Goal: Task Accomplishment & Management: Use online tool/utility

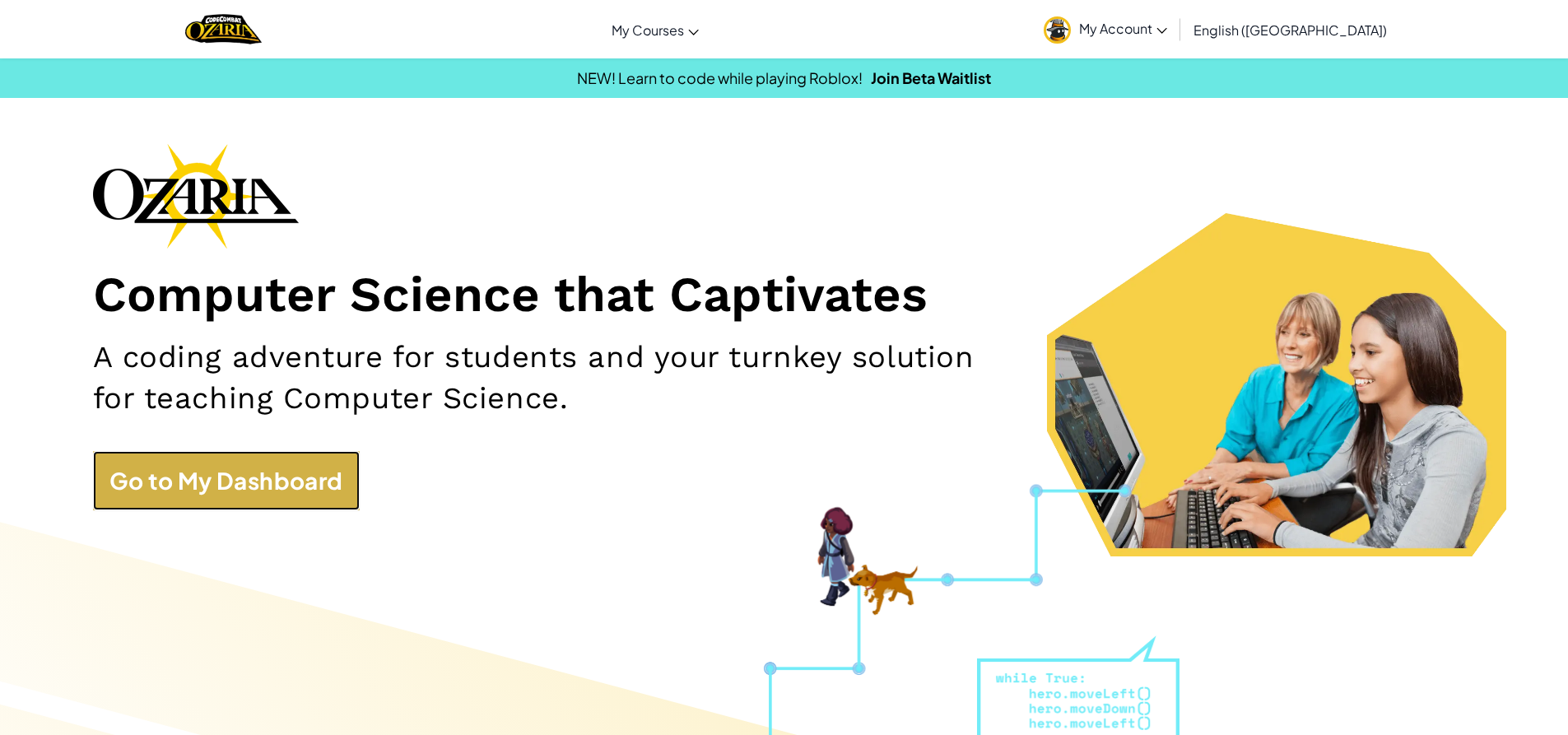
click at [201, 458] on link "Go to My Dashboard" at bounding box center [227, 481] width 267 height 60
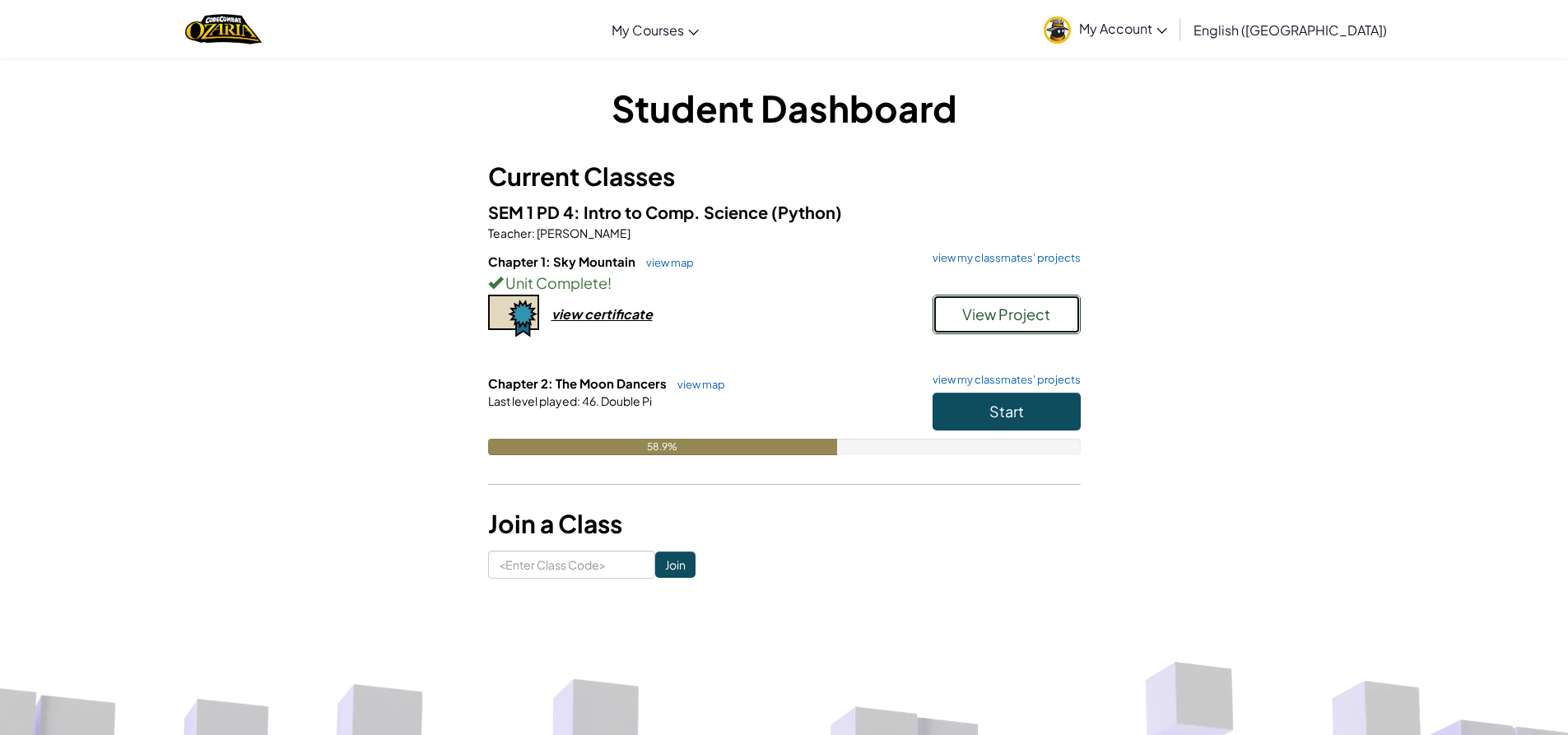
click at [1003, 309] on span "View Project" at bounding box center [1006, 314] width 88 height 19
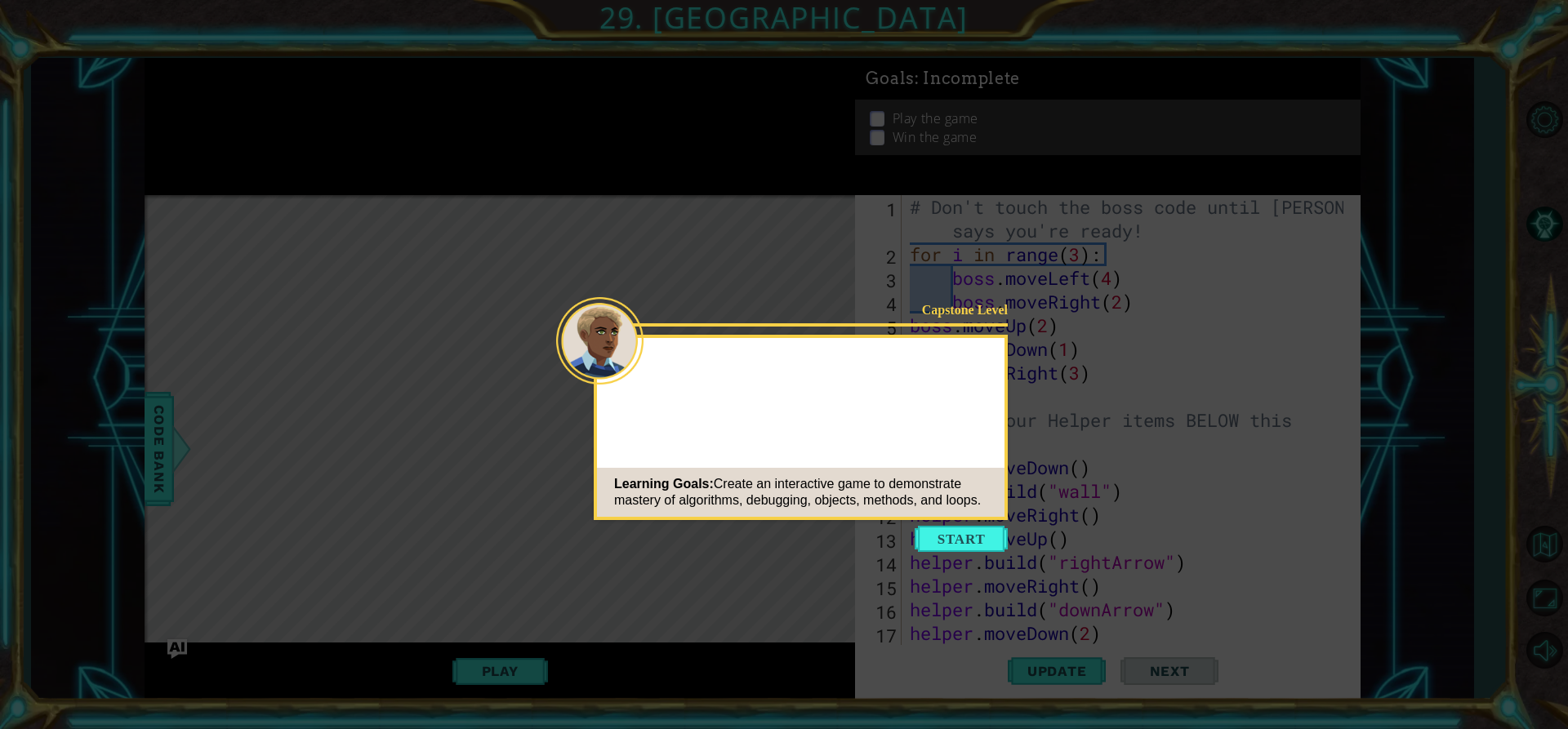
click at [955, 538] on button "Start" at bounding box center [961, 538] width 93 height 26
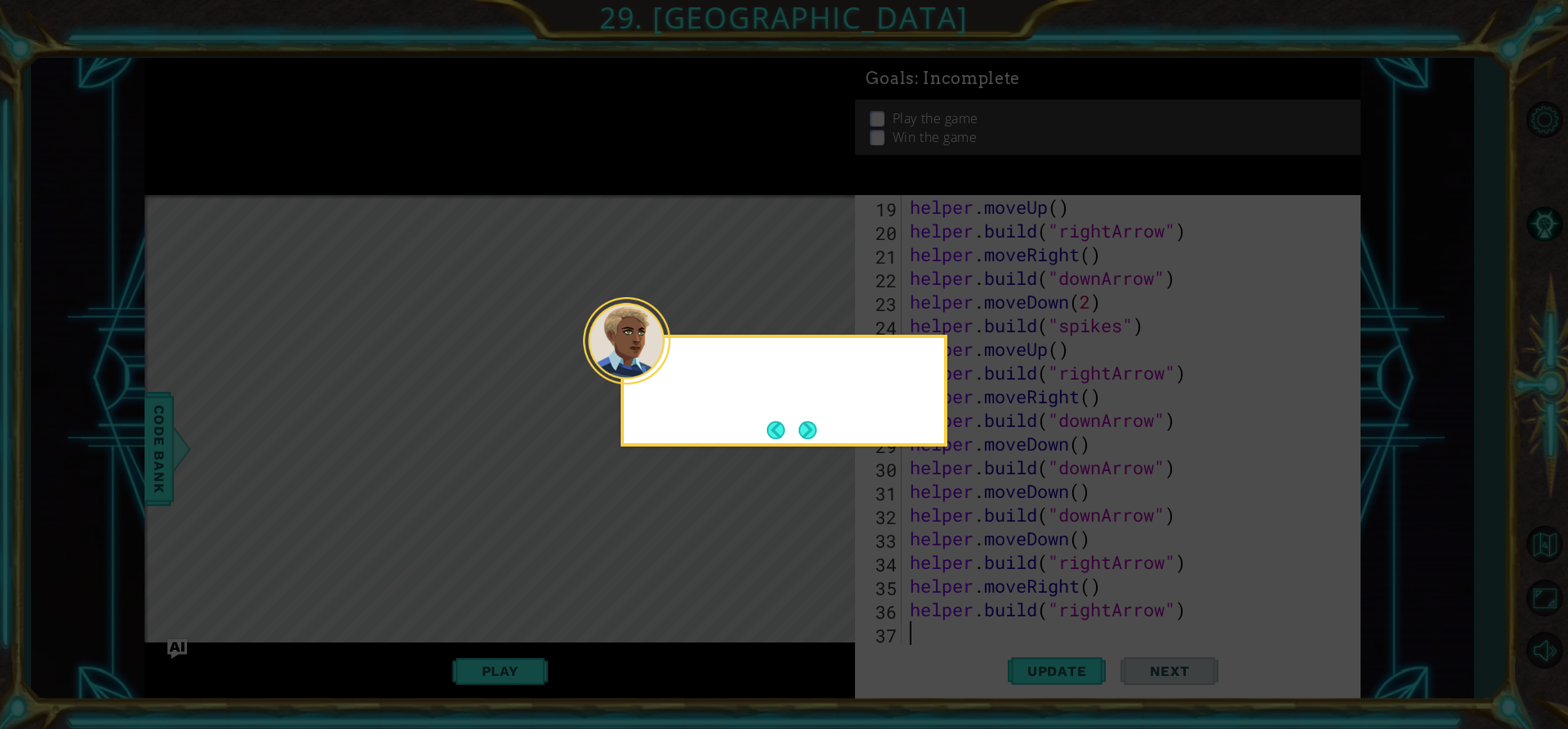
scroll to position [474, 0]
click at [805, 427] on button "Next" at bounding box center [808, 430] width 30 height 30
click at [805, 427] on button "Next" at bounding box center [807, 430] width 20 height 20
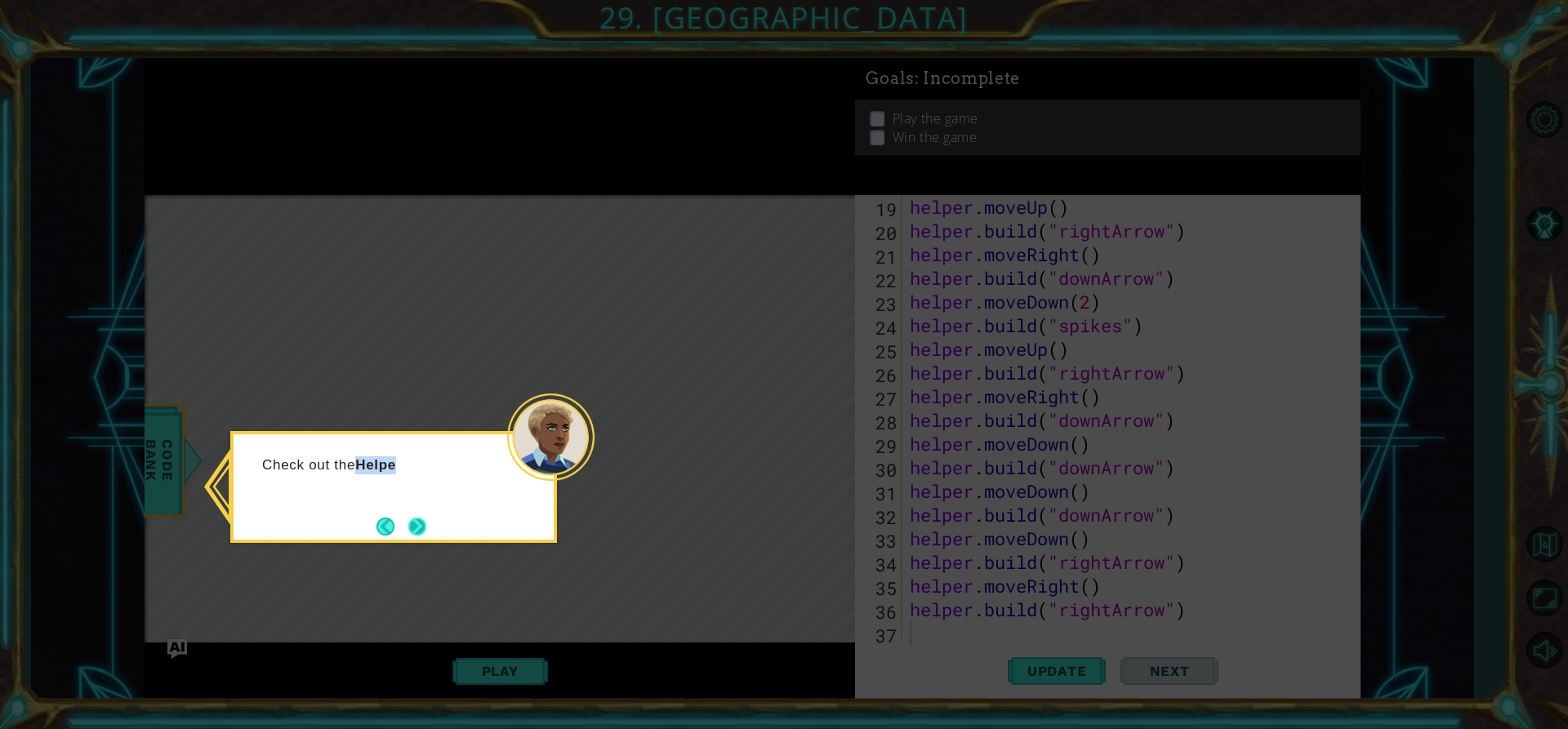
click at [428, 533] on div "Check out the Helpe" at bounding box center [393, 487] width 327 height 112
click at [423, 532] on button "Next" at bounding box center [416, 525] width 27 height 27
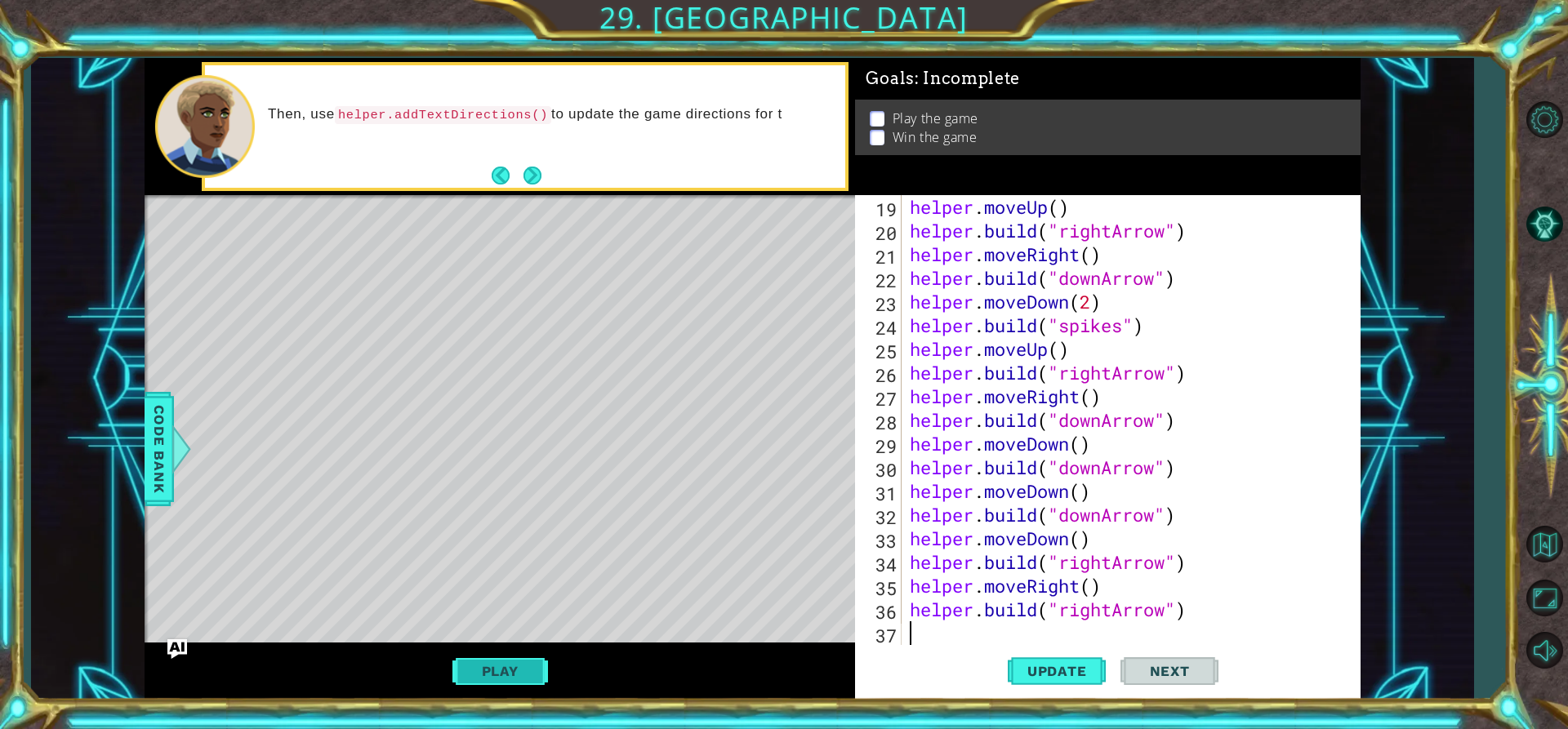
click at [504, 673] on button "Play" at bounding box center [500, 672] width 95 height 31
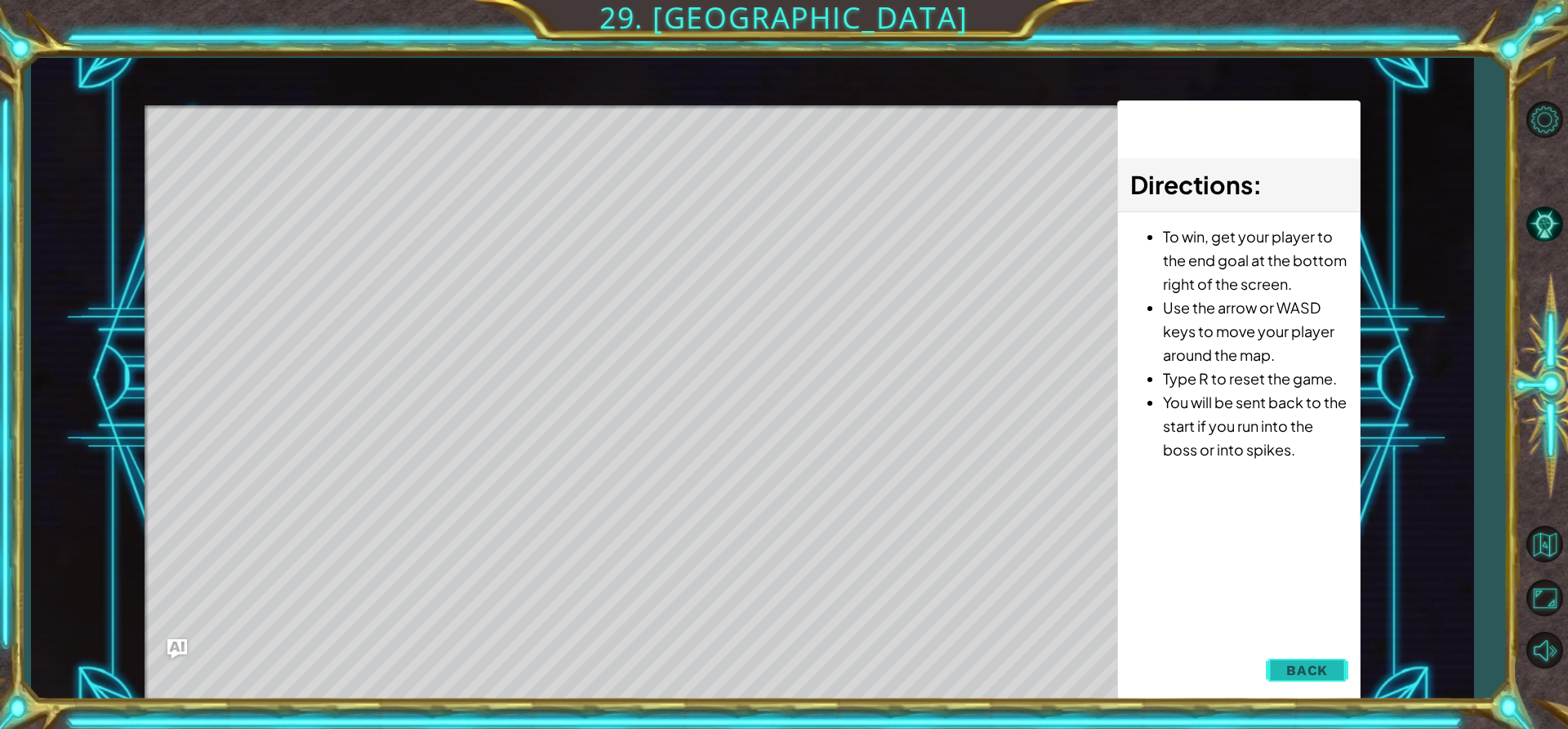
click at [1302, 678] on button "Back" at bounding box center [1306, 670] width 82 height 32
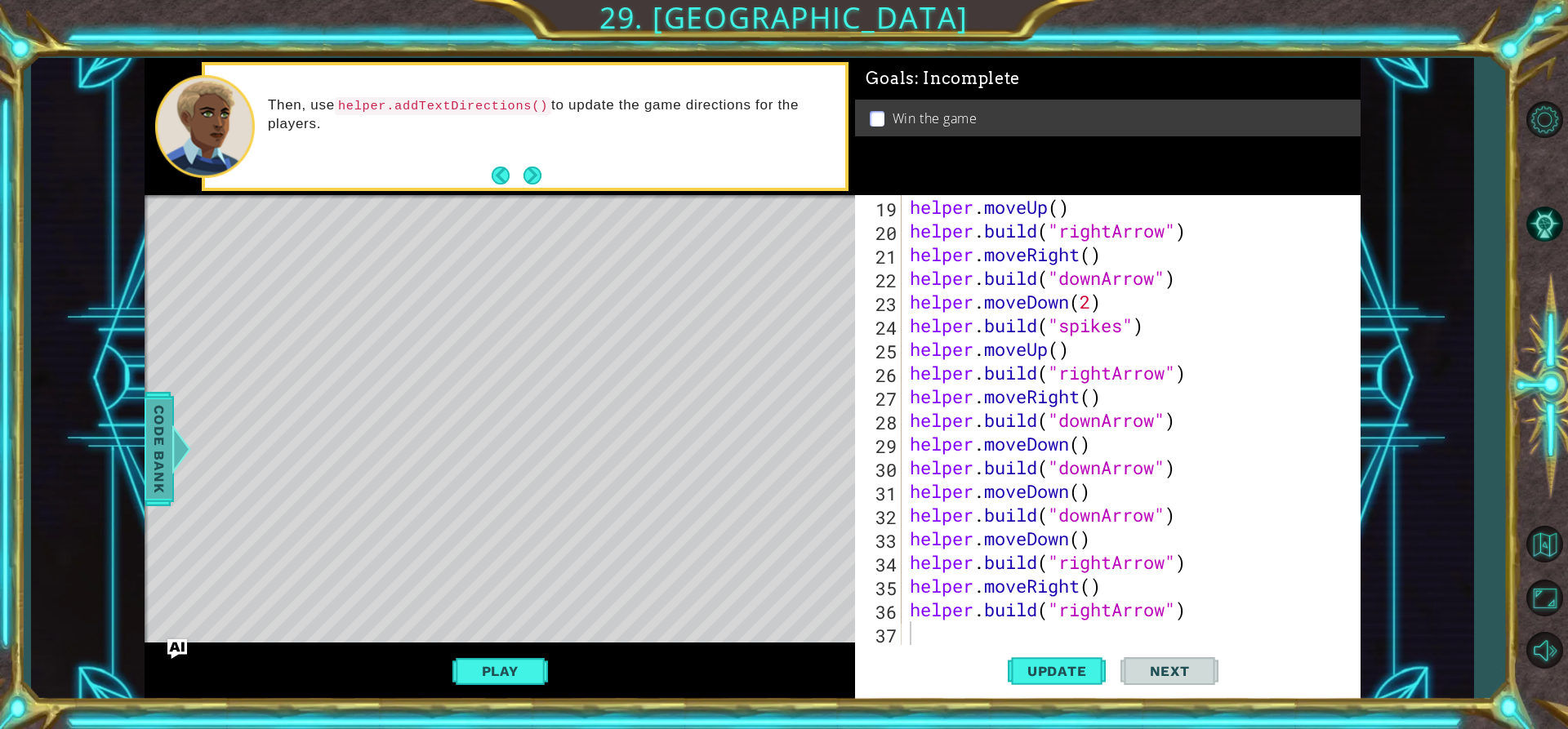
click at [163, 438] on span "Code Bank" at bounding box center [159, 450] width 26 height 100
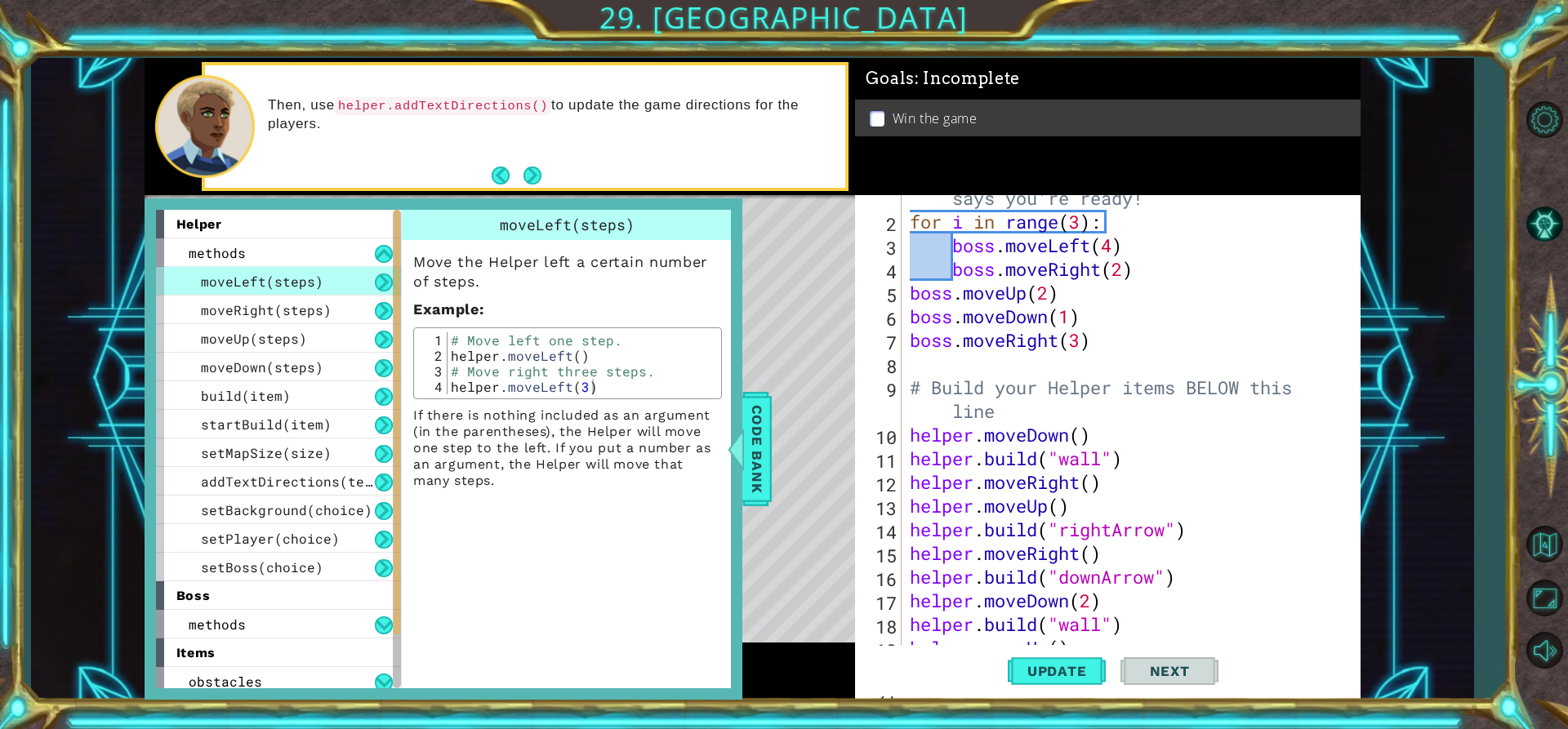
scroll to position [0, 0]
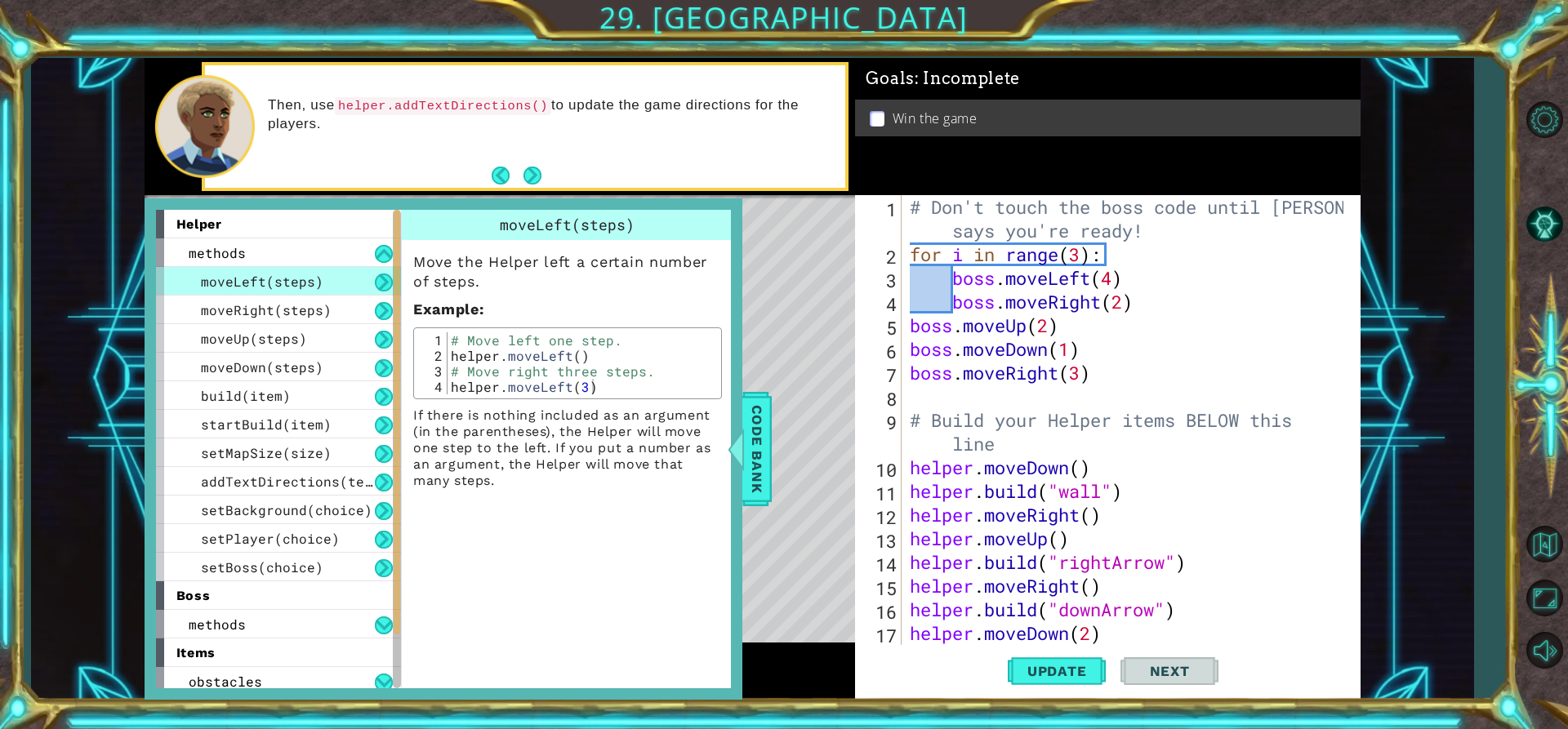
click at [915, 228] on div "# Don't touch the boss code until [PERSON_NAME] says you're ready! for i in ran…" at bounding box center [1129, 455] width 445 height 521
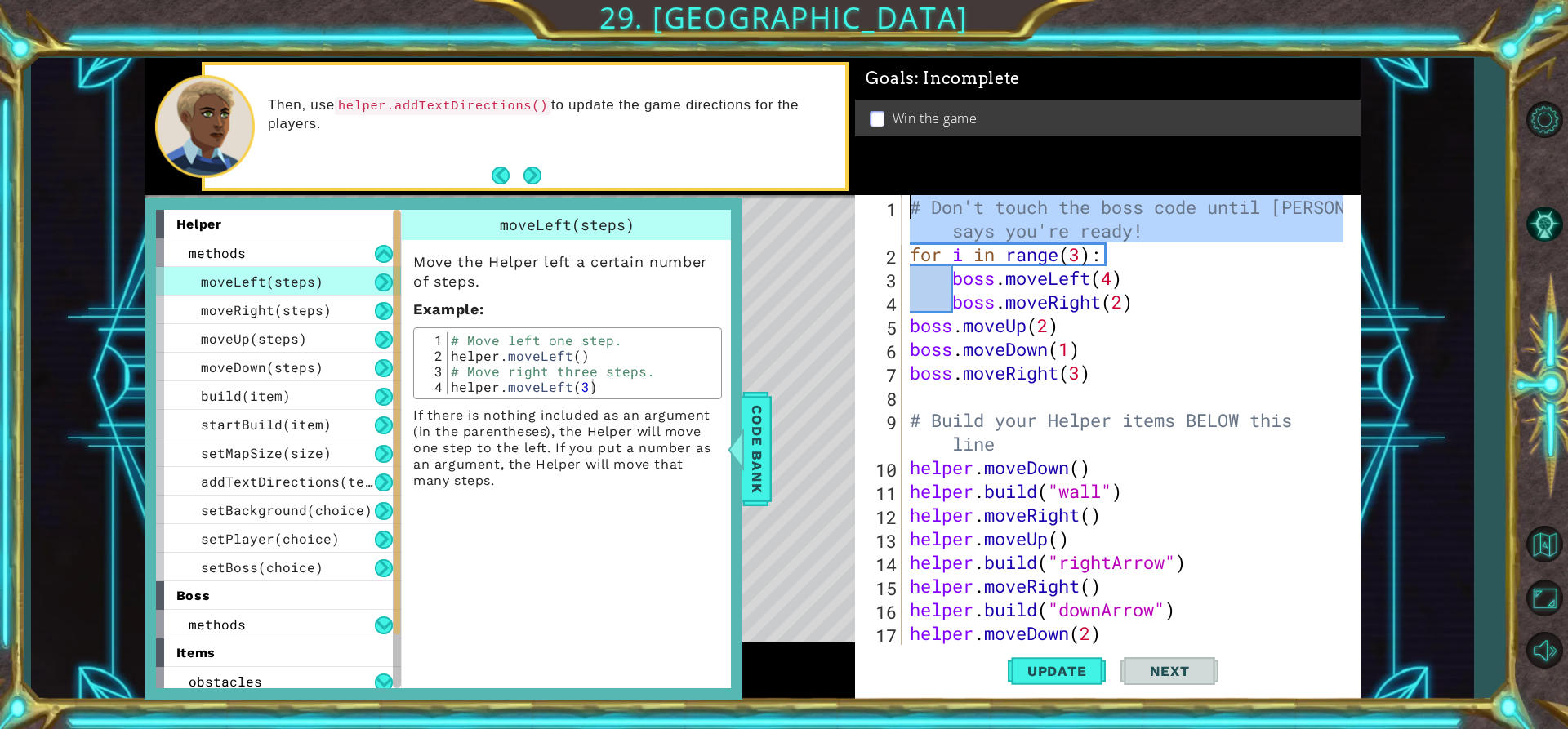
click at [898, 205] on div "1" at bounding box center [880, 221] width 43 height 47
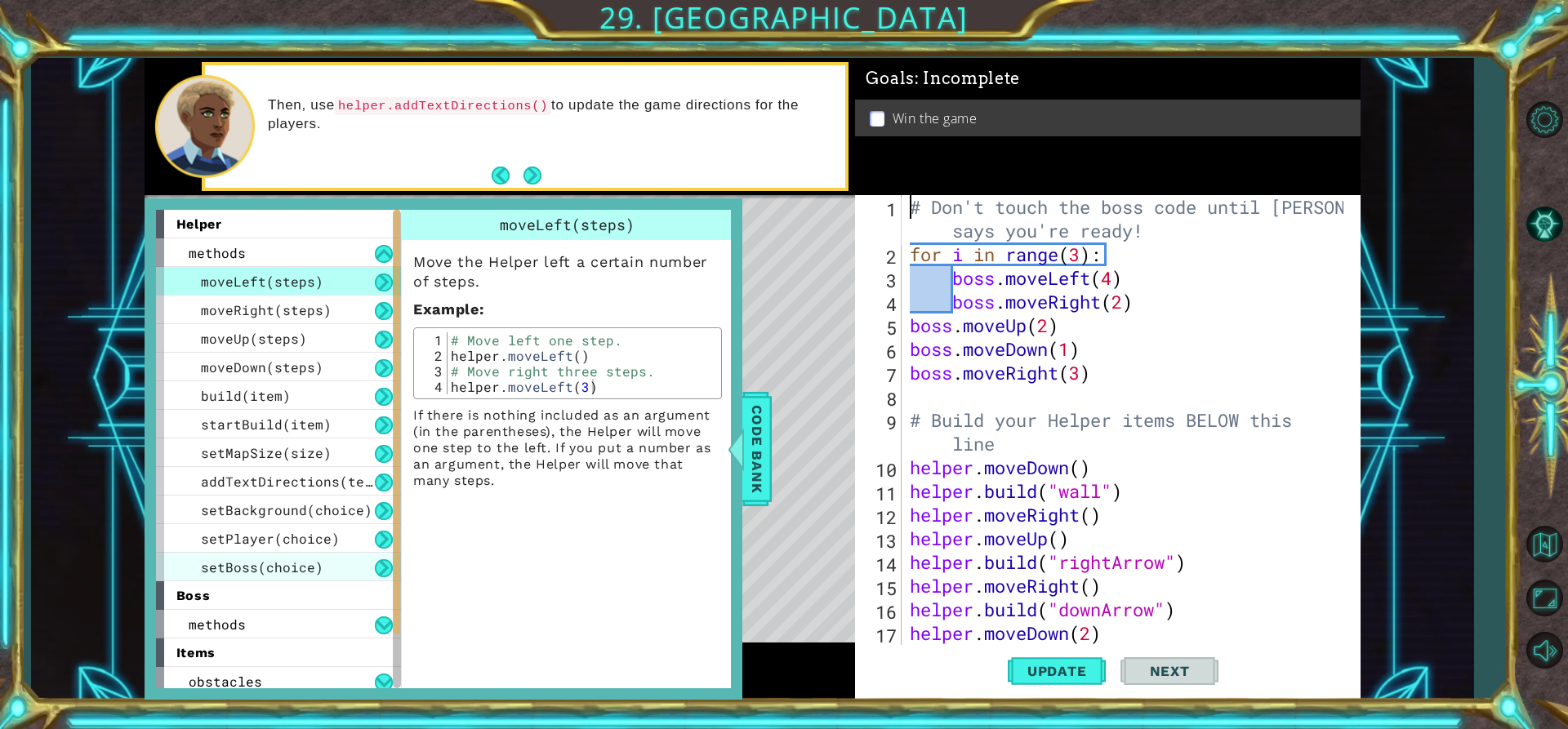
click at [236, 568] on span "setBoss(choice)" at bounding box center [262, 567] width 122 height 18
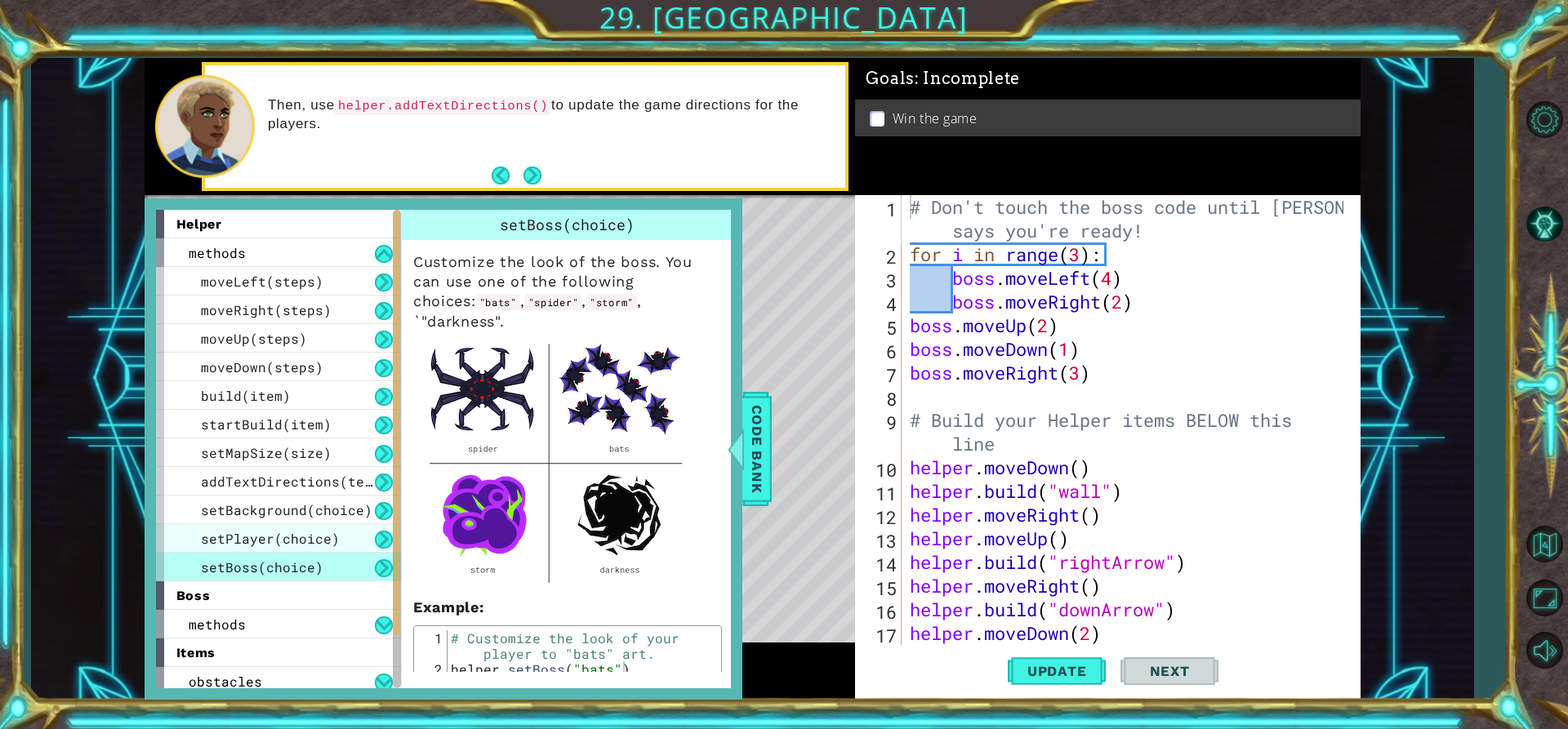
click at [225, 537] on span "setPlayer(choice)" at bounding box center [270, 538] width 139 height 18
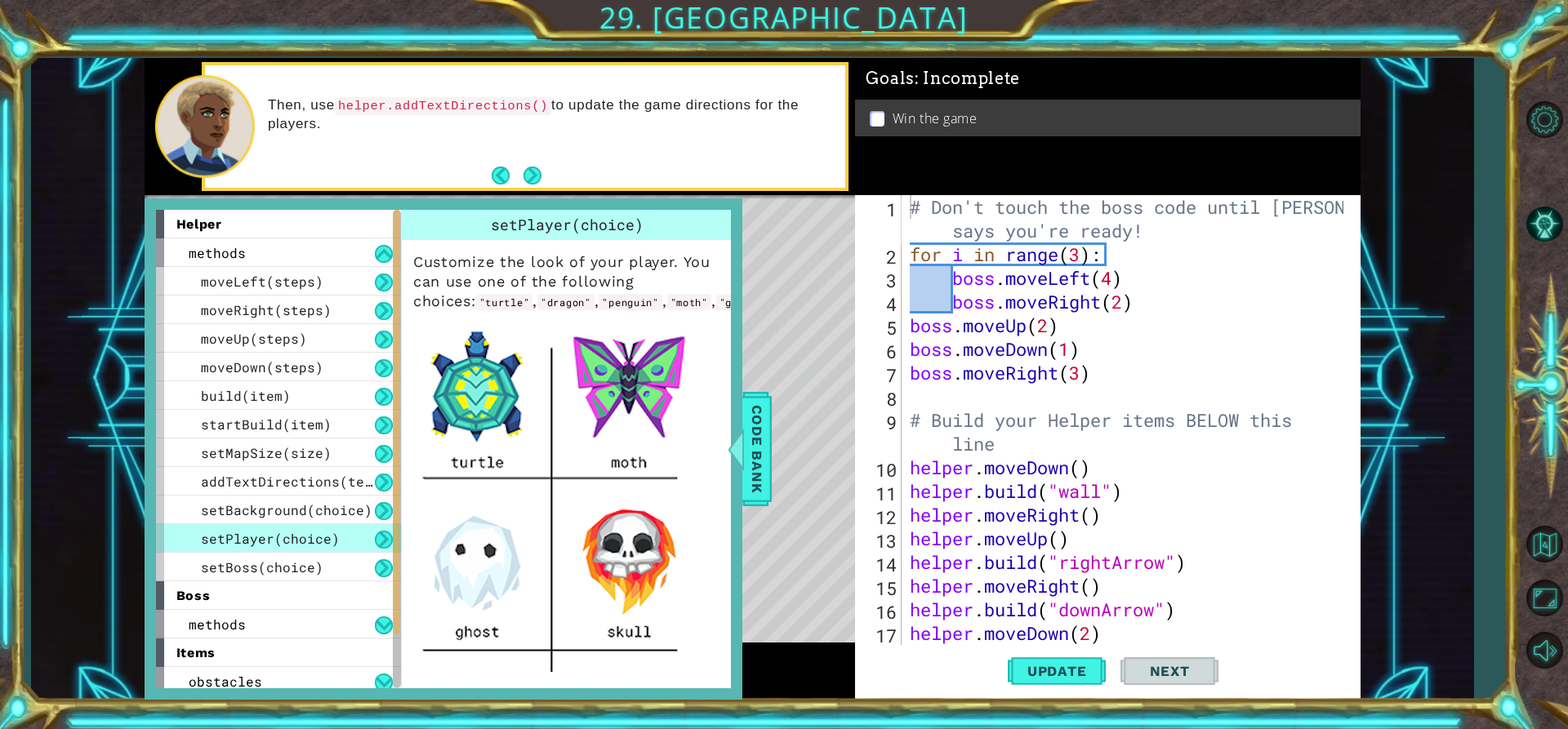
type textarea "for i in range(3):"
click at [909, 253] on div "# Don't touch the boss code until [PERSON_NAME] says you're ready! for i in ran…" at bounding box center [1129, 455] width 445 height 521
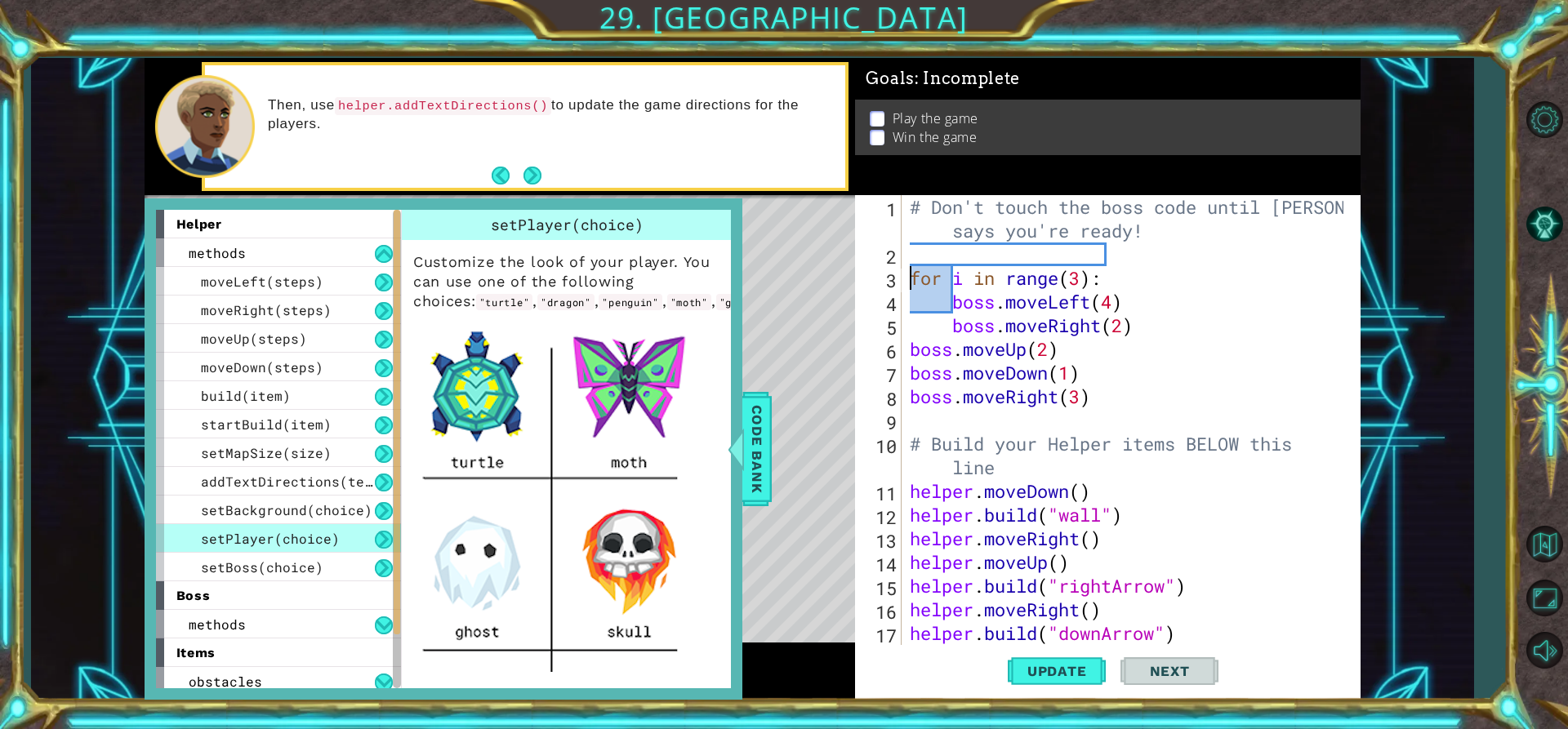
click at [924, 255] on div "# Don't touch the boss code until [PERSON_NAME] says you're ready! for i in ran…" at bounding box center [1129, 455] width 445 height 521
click at [284, 562] on span "setBoss(choice)" at bounding box center [262, 567] width 122 height 18
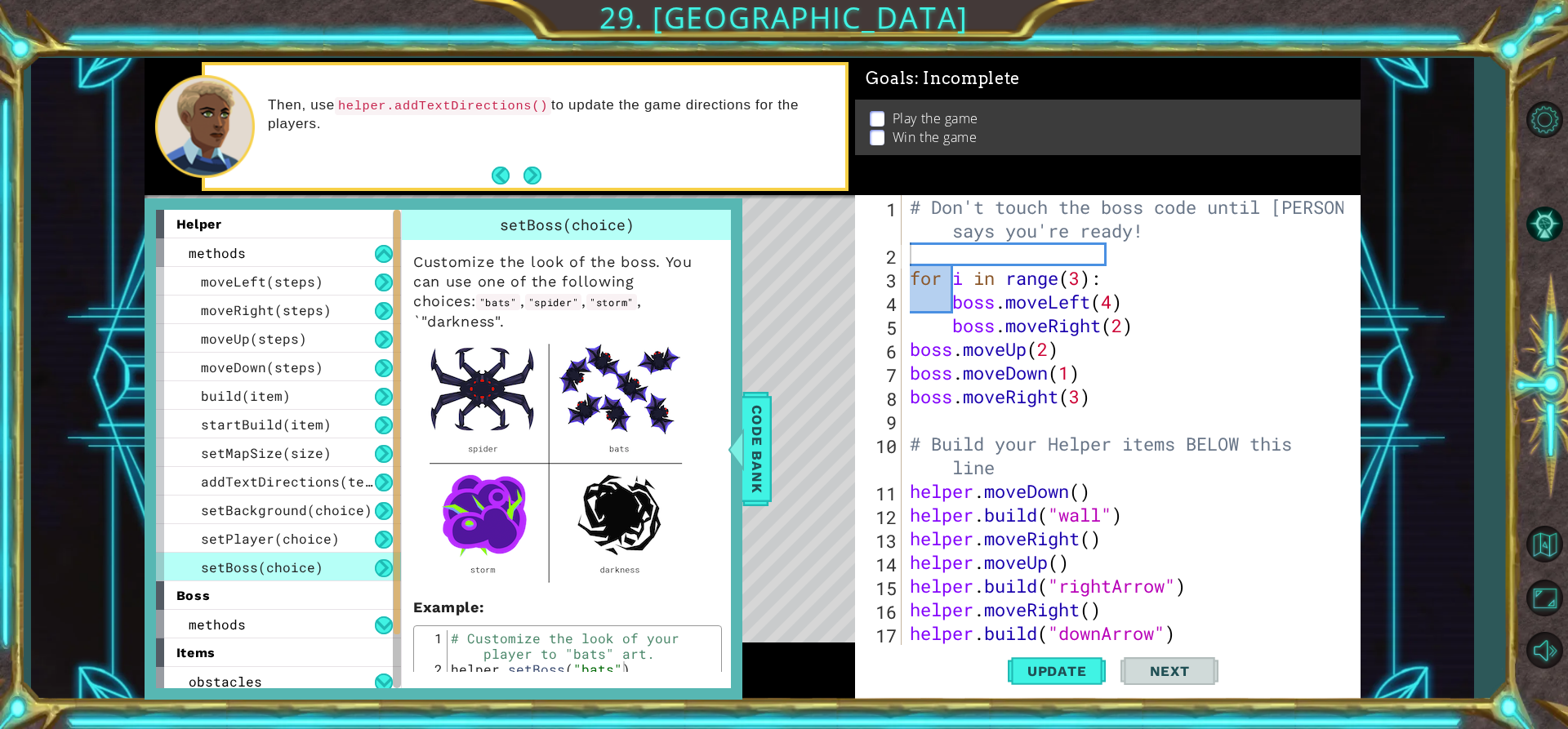
click at [962, 253] on div "# Don't touch the boss code until [PERSON_NAME] says you're ready! for i in ran…" at bounding box center [1129, 455] width 445 height 521
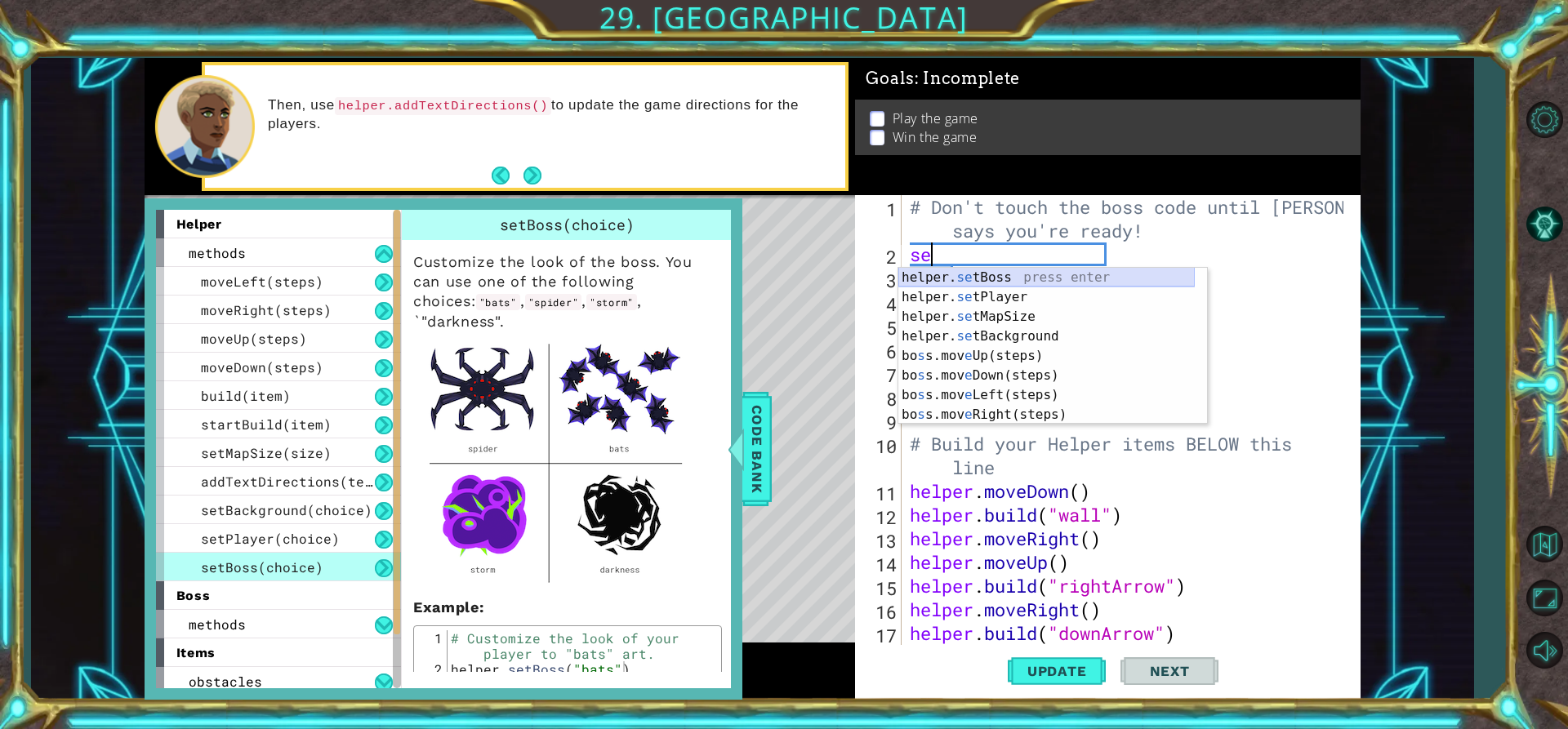
scroll to position [0, 1]
click at [926, 282] on div "helper. set Boss press enter helper. set Player press enter helper. set MapSize…" at bounding box center [1053, 366] width 309 height 196
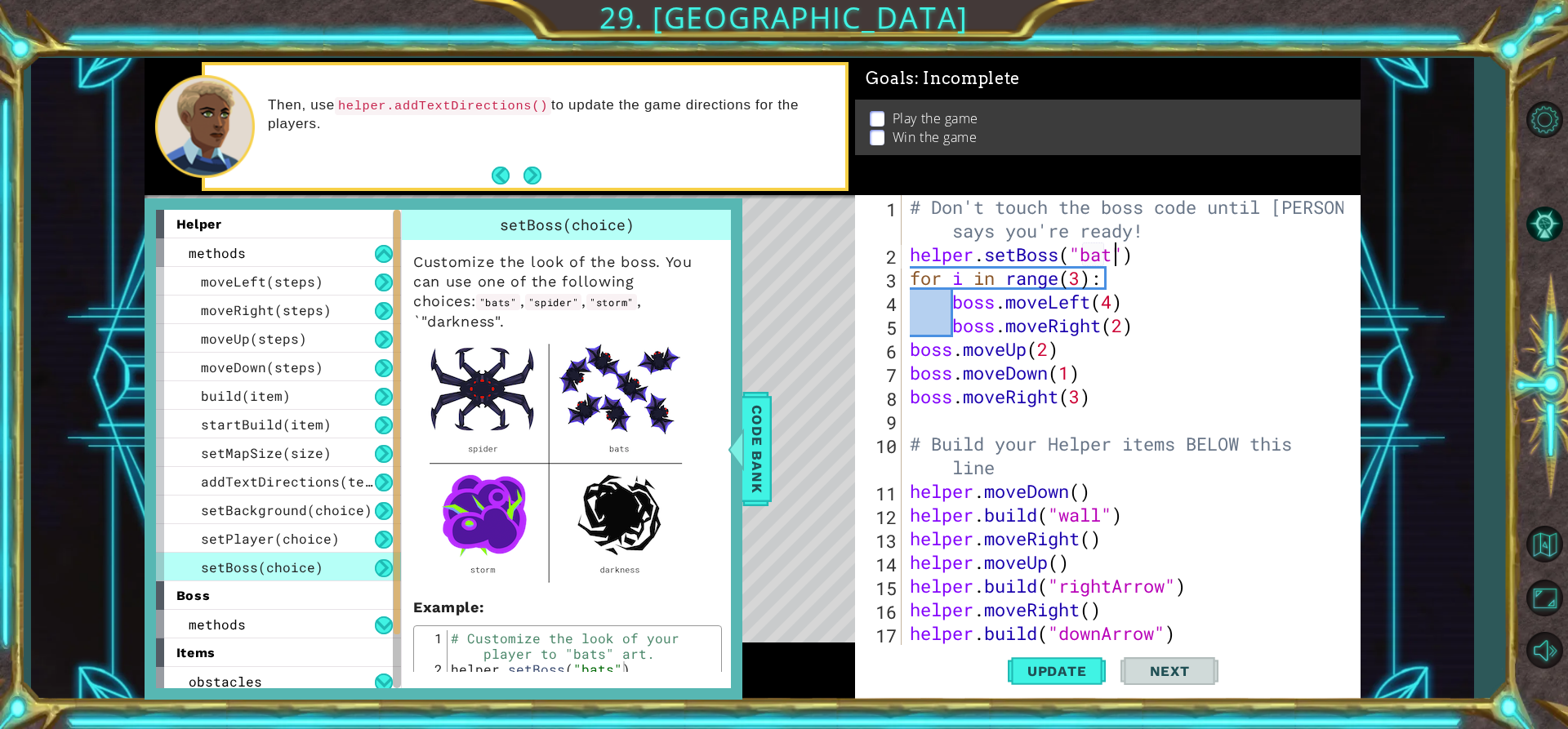
scroll to position [0, 10]
type textarea "helper.setBoss("bats")"
click at [1089, 673] on span "Update" at bounding box center [1057, 672] width 93 height 17
click at [747, 473] on span "Code Bank" at bounding box center [757, 450] width 26 height 100
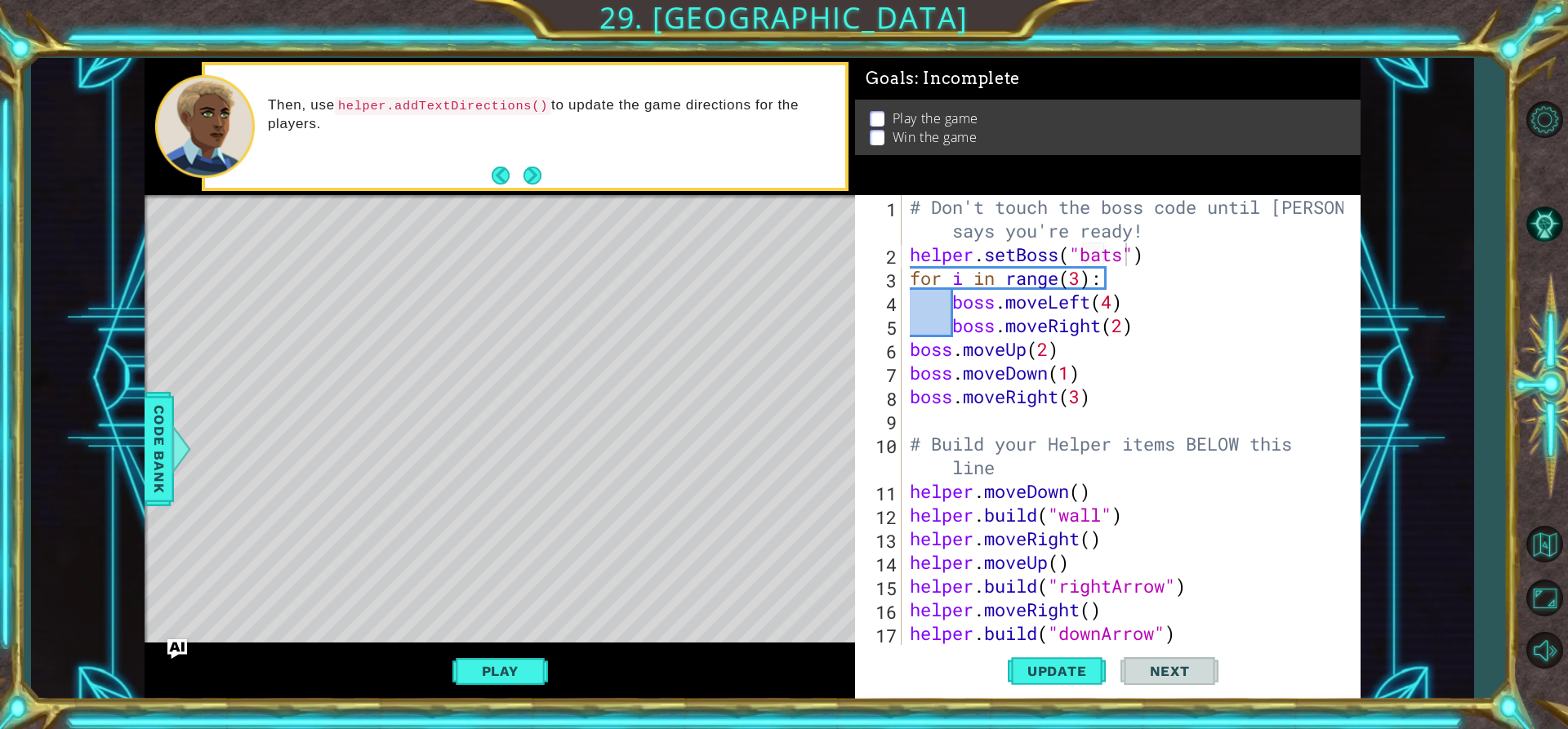
click at [904, 254] on div "helper.setBoss("bats") 1 2 3 4 5 6 7 8 9 10 11 12 13 14 15 16 17 18 # Don't tou…" at bounding box center [1105, 420] width 500 height 450
click at [907, 253] on div "# Don't touch the boss code until [PERSON_NAME] says you're ready! helper . set…" at bounding box center [1129, 455] width 445 height 521
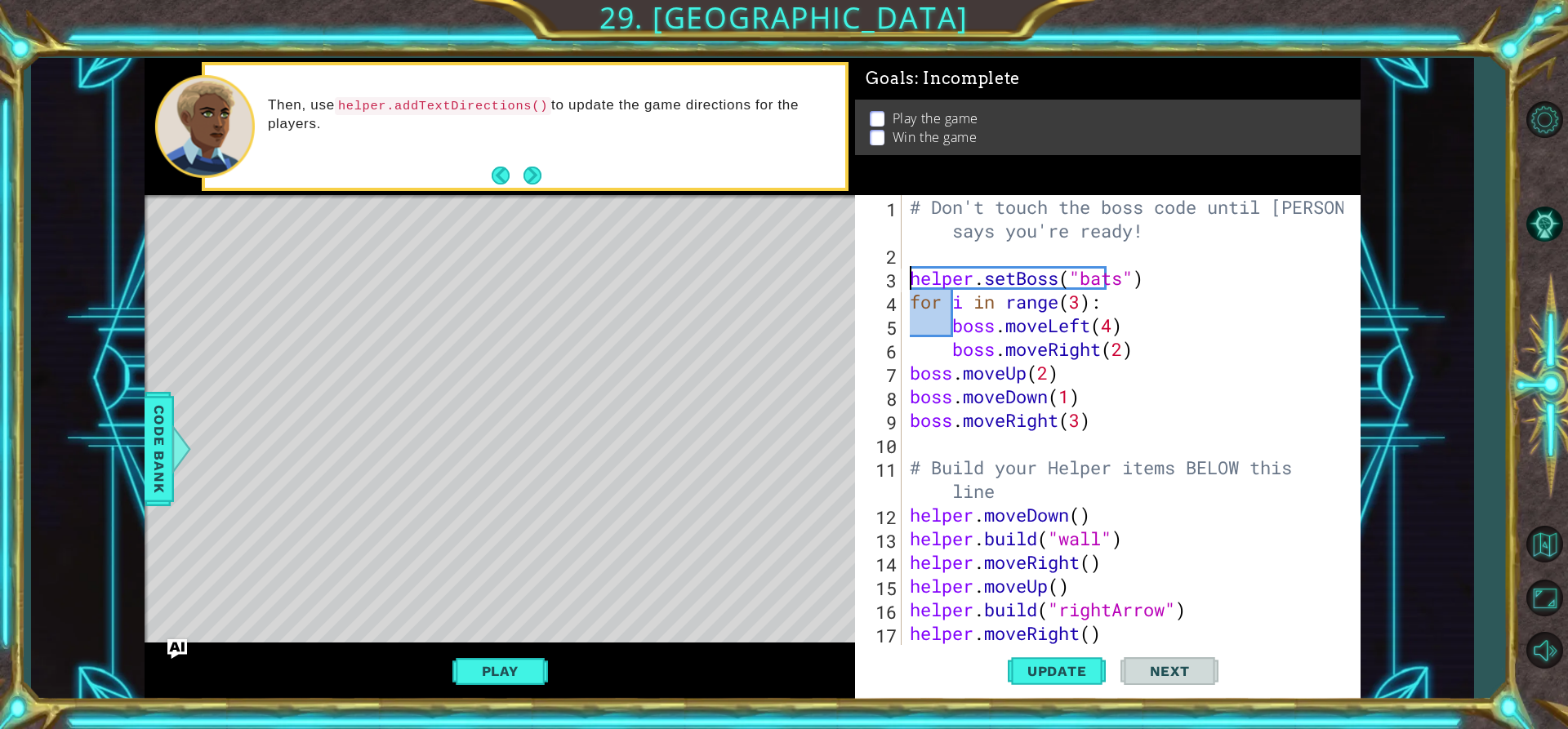
click at [915, 252] on div "# Don't touch the boss code until [PERSON_NAME] says you're ready! helper . set…" at bounding box center [1129, 455] width 445 height 521
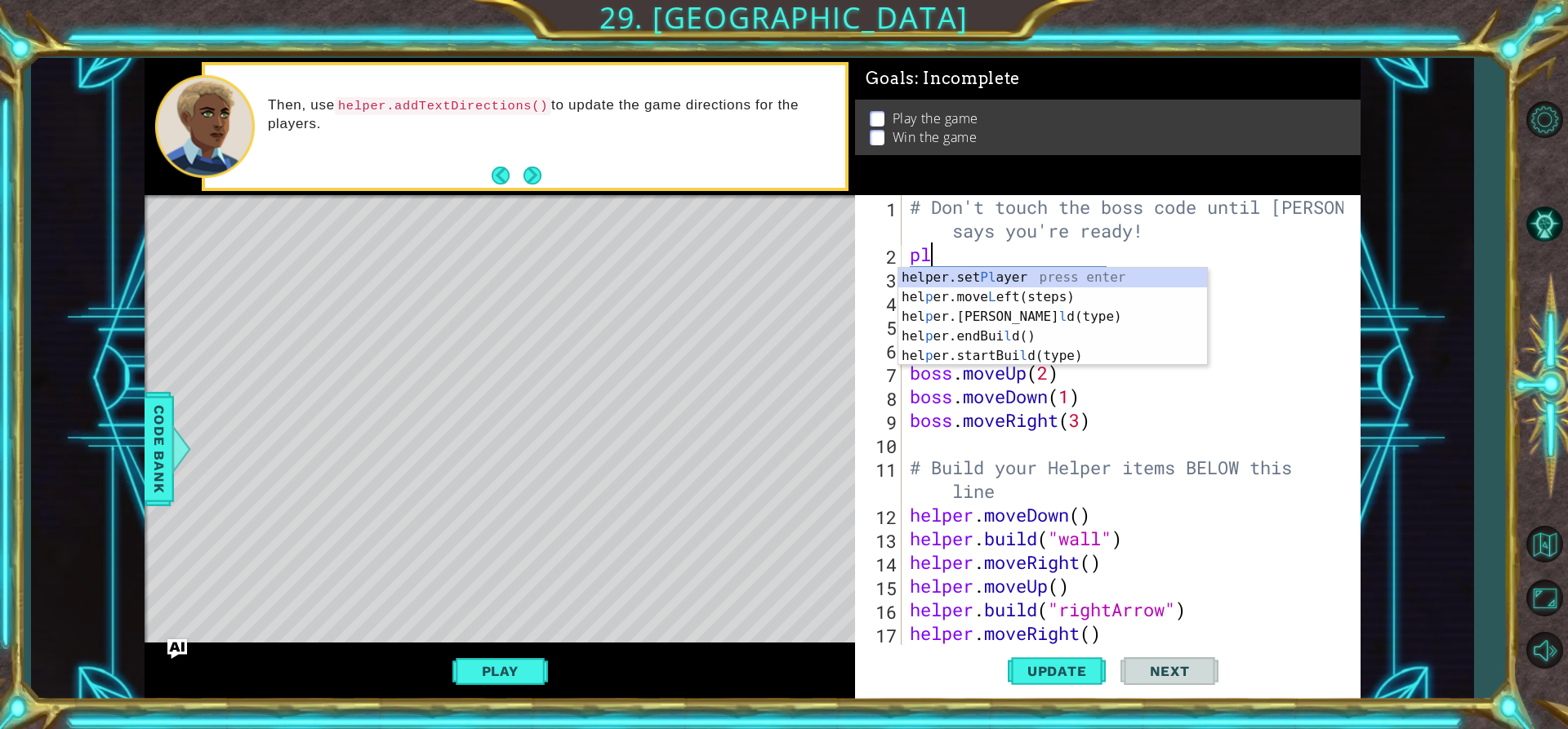
scroll to position [0, 1]
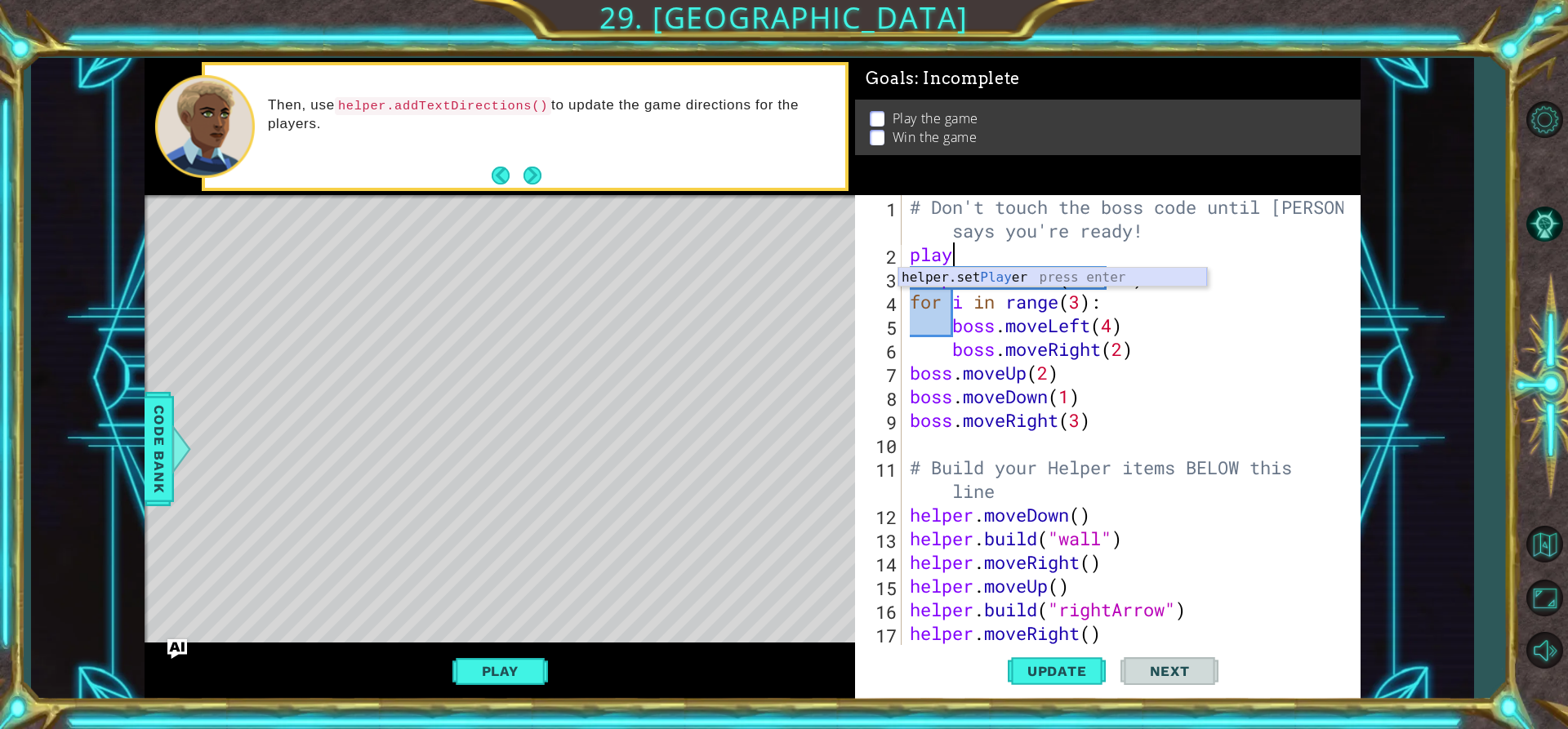
drag, startPoint x: 1012, startPoint y: 273, endPoint x: 1031, endPoint y: 271, distance: 19.1
click at [1014, 273] on div "helper.set Play er press enter" at bounding box center [1053, 298] width 309 height 59
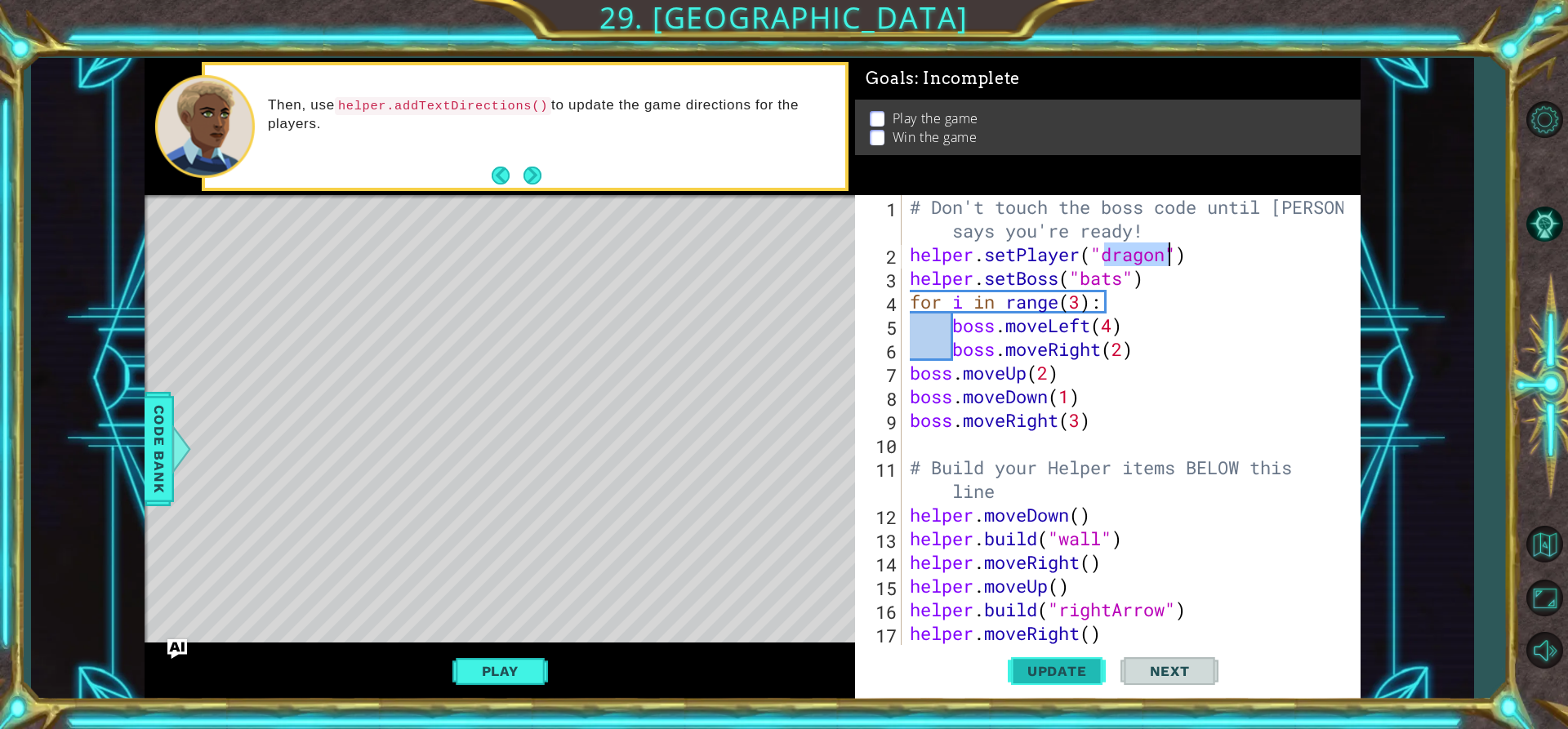
type textarea "helper.setPlayer("dragon")"
click at [1090, 680] on button "Update" at bounding box center [1056, 671] width 98 height 51
click at [1084, 670] on span "Update" at bounding box center [1057, 672] width 93 height 17
drag, startPoint x: 1073, startPoint y: 677, endPoint x: 1083, endPoint y: 672, distance: 11.2
click at [1073, 677] on span "Update" at bounding box center [1057, 672] width 93 height 17
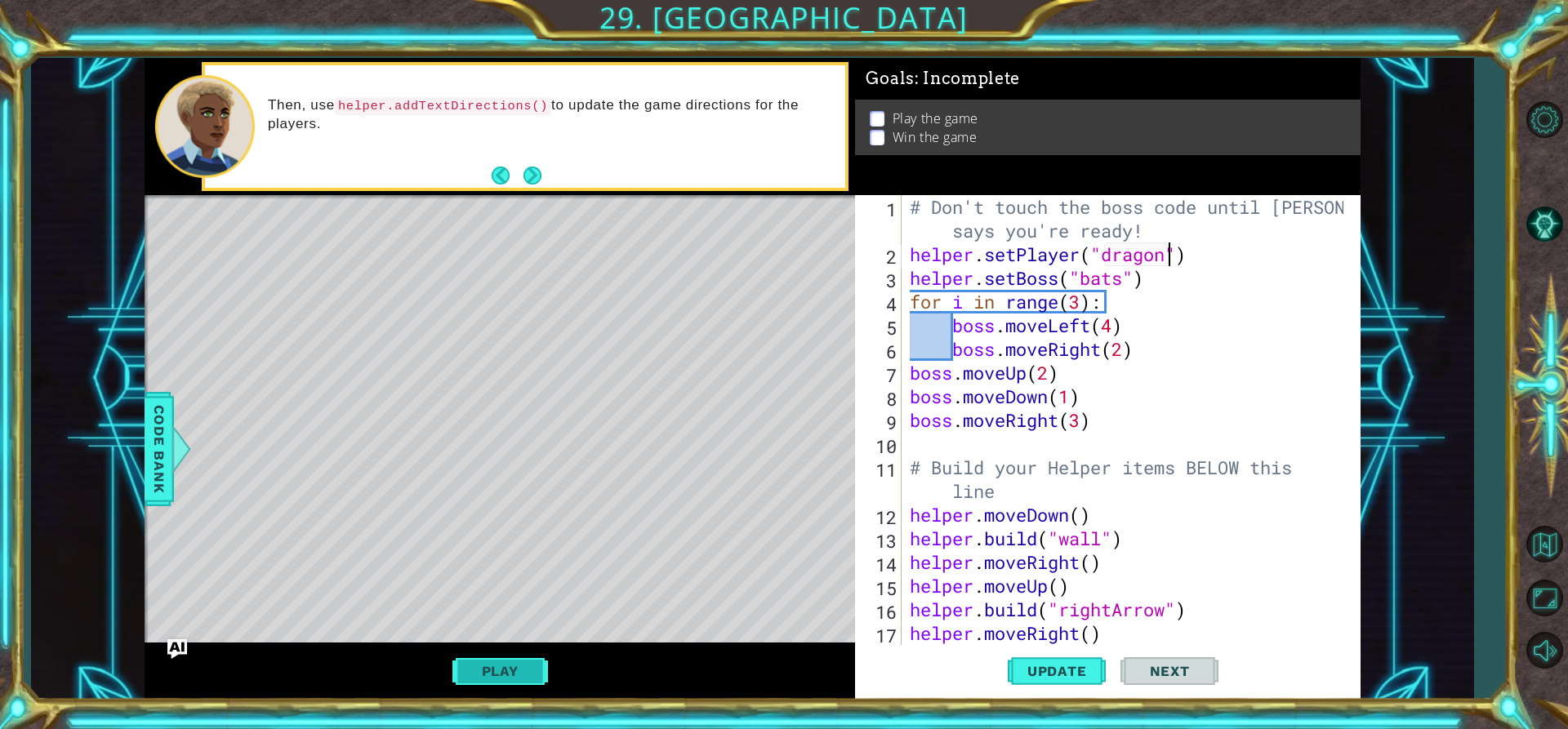
click at [508, 661] on button "Play" at bounding box center [500, 672] width 95 height 31
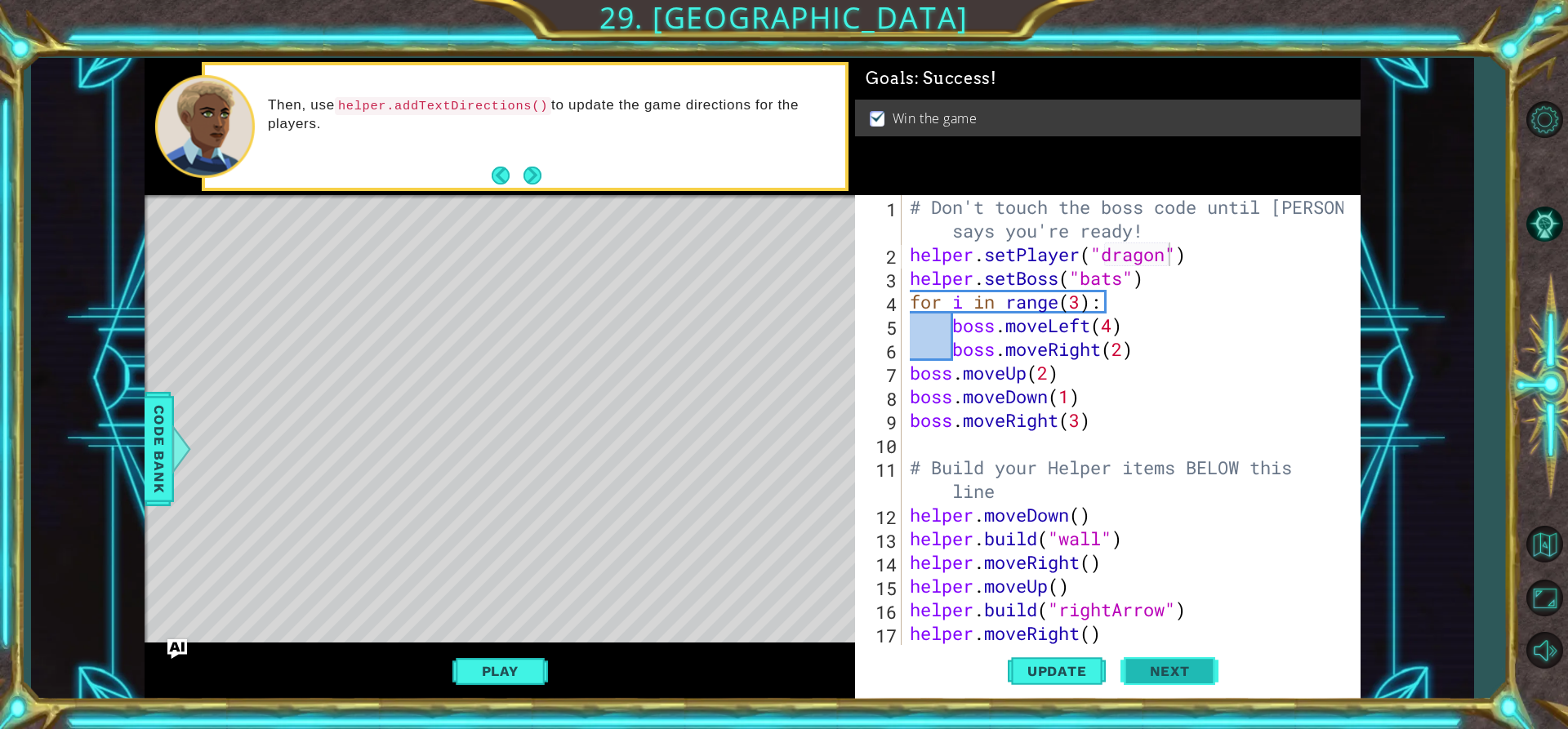
click at [1171, 672] on span "Next" at bounding box center [1169, 672] width 73 height 17
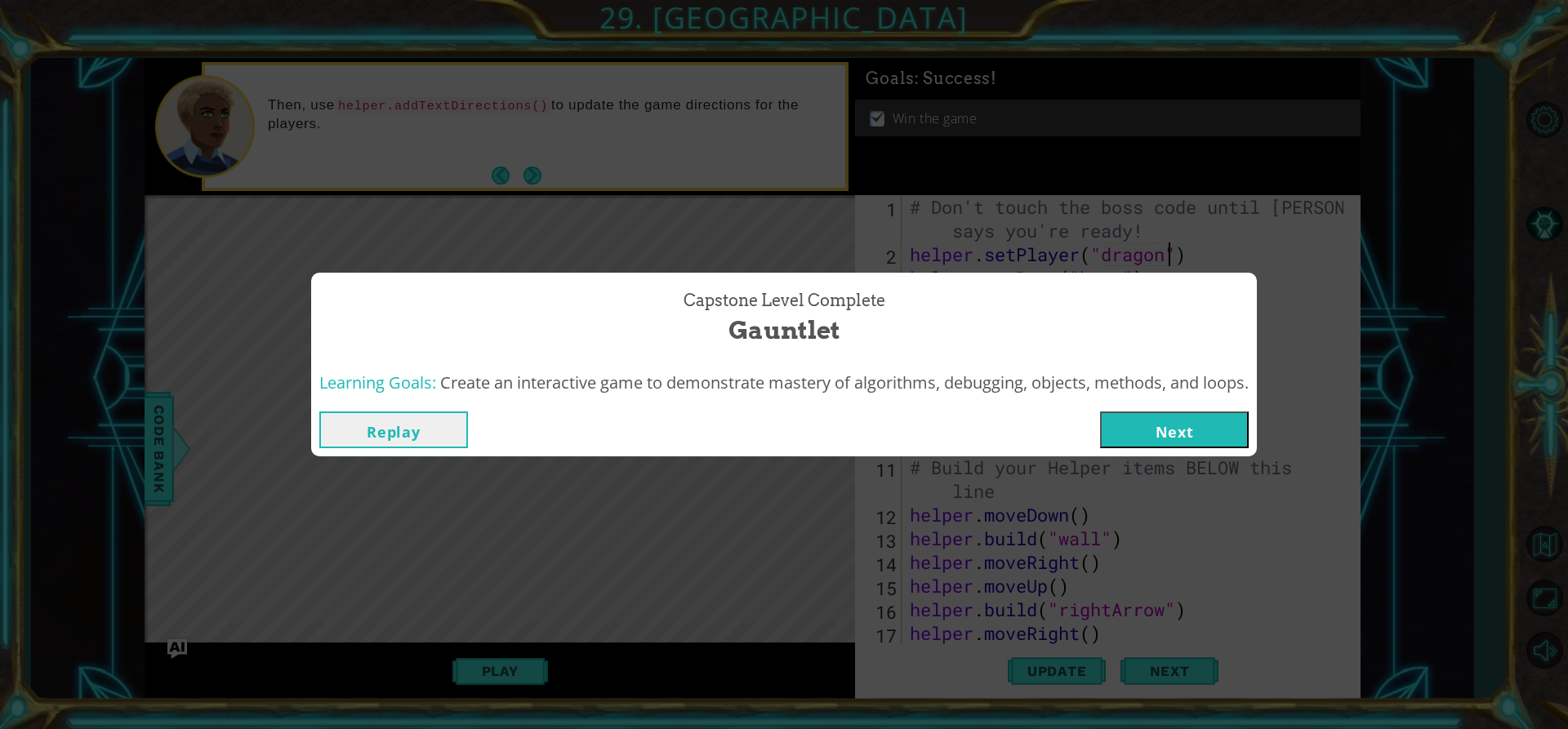
click at [1195, 454] on div "Replay Next" at bounding box center [784, 429] width 945 height 53
click at [1193, 429] on button "Next" at bounding box center [1174, 430] width 149 height 37
